Goal: Transaction & Acquisition: Subscribe to service/newsletter

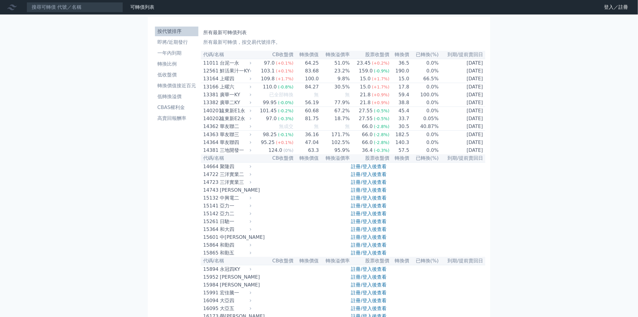
click at [373, 169] on link "註冊/登入後查看" at bounding box center [368, 166] width 35 height 6
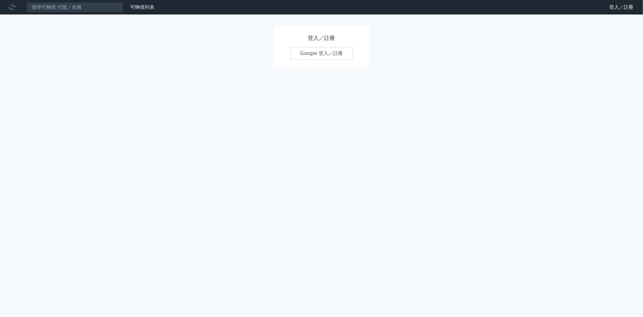
click at [332, 54] on link "Google 登入／註冊" at bounding box center [321, 53] width 63 height 13
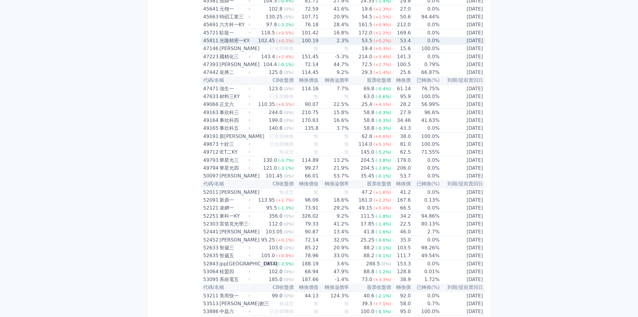
scroll to position [1642, 0]
